Goal: Browse casually: Explore the website without a specific task or goal

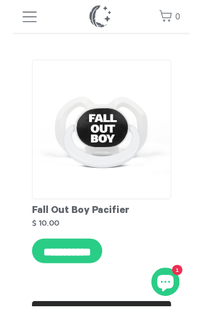
scroll to position [3653, 0]
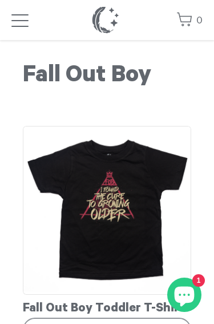
click at [15, 19] on span "button" at bounding box center [19, 21] width 17 height 14
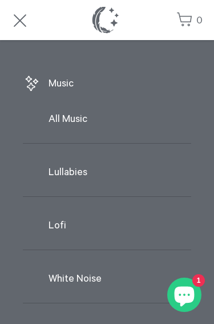
click at [91, 85] on link "Music" at bounding box center [107, 84] width 169 height 24
click at [120, 22] on h1 "Sparrow Sleeps" at bounding box center [106, 20] width 31 height 29
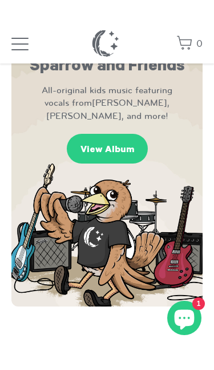
scroll to position [678, 0]
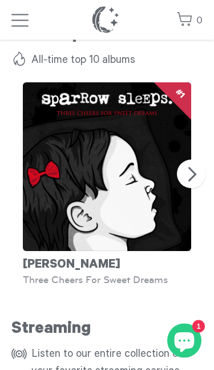
click at [192, 176] on button "Next" at bounding box center [191, 174] width 29 height 29
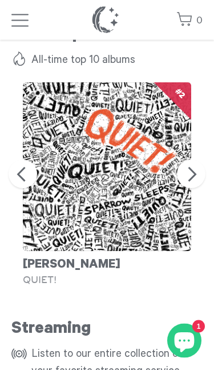
scroll to position [1290, 0]
click at [197, 170] on button "Next" at bounding box center [191, 174] width 29 height 29
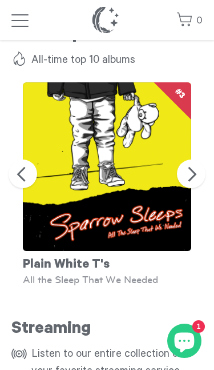
click at [21, 183] on button "Previous" at bounding box center [23, 174] width 29 height 29
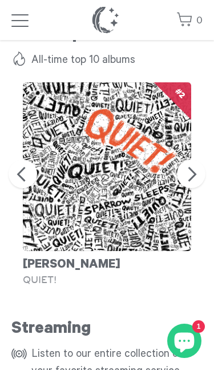
click at [25, 176] on button "Previous" at bounding box center [23, 174] width 29 height 29
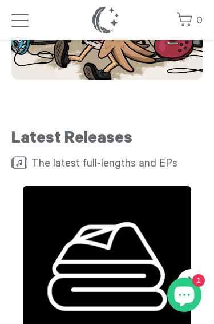
scroll to position [874, 0]
